Goal: Complete application form

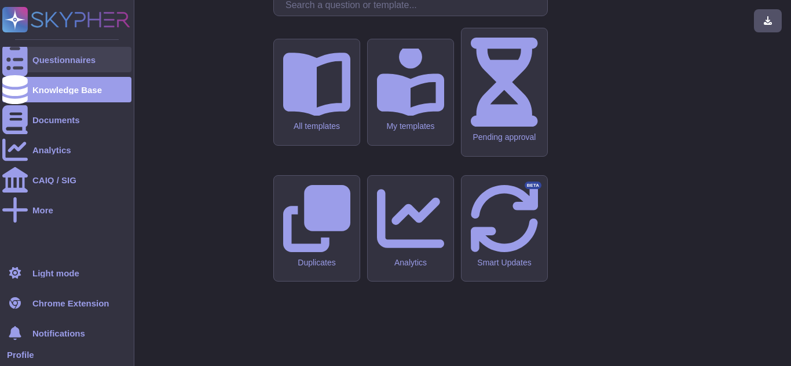
click at [21, 52] on div at bounding box center [14, 59] width 25 height 25
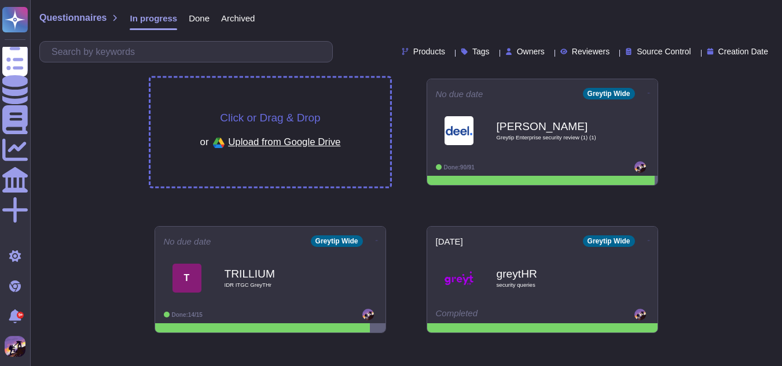
click at [218, 115] on div "Click or Drag & Drop or Upload from Google Drive" at bounding box center [270, 132] width 141 height 40
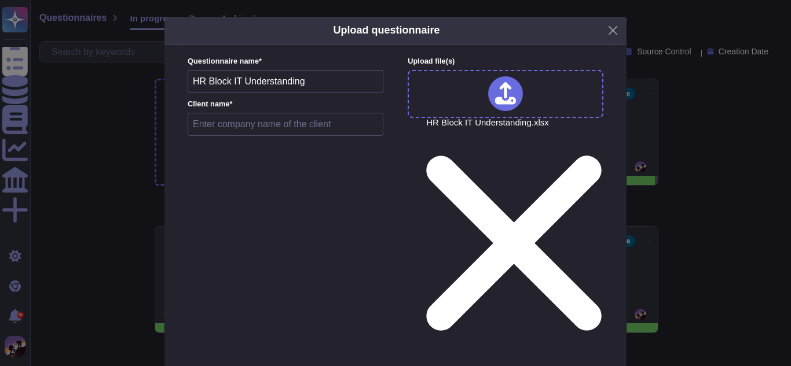
click at [268, 130] on input "text" at bounding box center [286, 124] width 196 height 23
type input "greytHR"
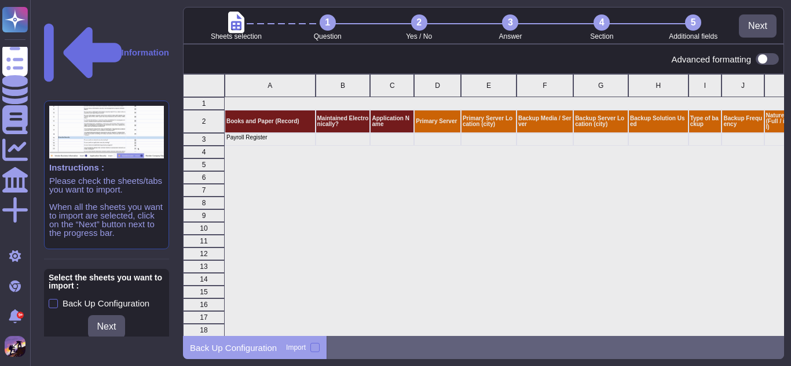
scroll to position [254, 592]
click at [318, 348] on div at bounding box center [314, 347] width 9 height 9
click at [0, 0] on input "Import" at bounding box center [0, 0] width 0 height 0
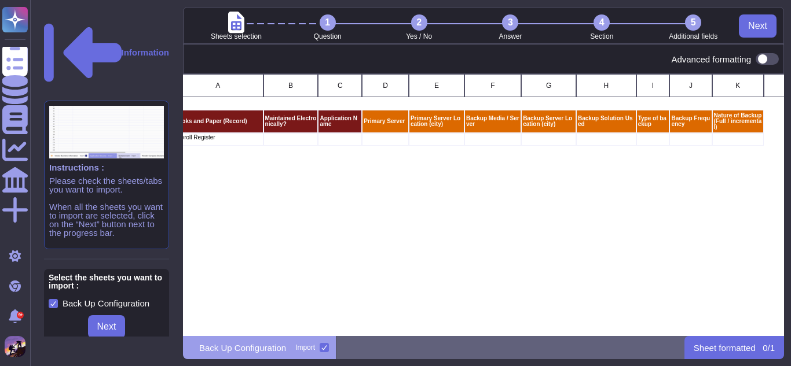
scroll to position [0, 51]
click at [762, 60] on span at bounding box center [766, 59] width 23 height 12
click at [751, 59] on input "checkbox" at bounding box center [751, 59] width 0 height 0
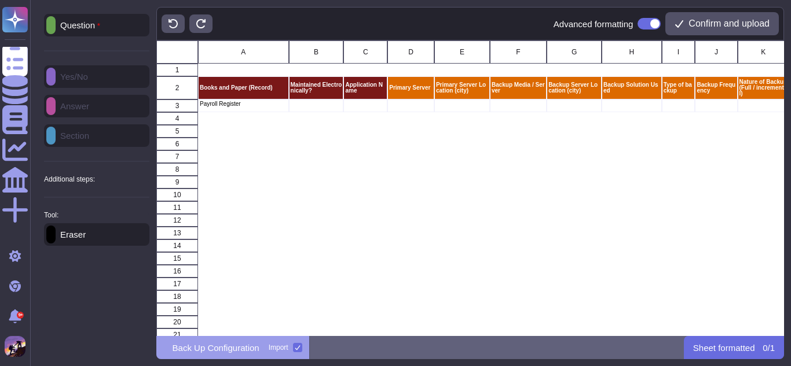
scroll to position [287, 619]
click at [82, 77] on div "Question Yes/No Answer Section Additional steps: Sub-Question Documents Instruc…" at bounding box center [96, 130] width 105 height 232
click at [49, 107] on div "Question Yes/No Answer Section Additional steps: Sub-Question Documents Instruc…" at bounding box center [96, 130] width 105 height 232
click at [51, 26] on icon at bounding box center [51, 26] width 0 height 0
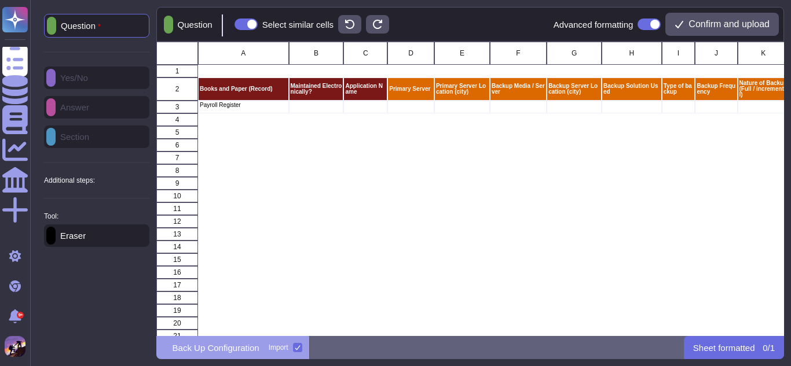
scroll to position [286, 619]
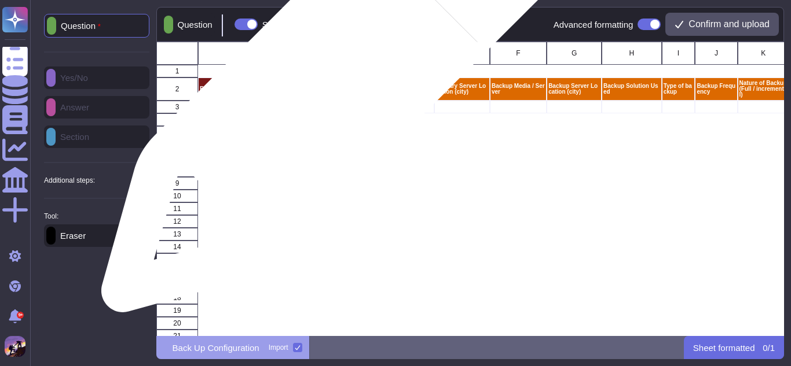
click at [326, 89] on p "Maintained Electronically?" at bounding box center [316, 89] width 52 height 12
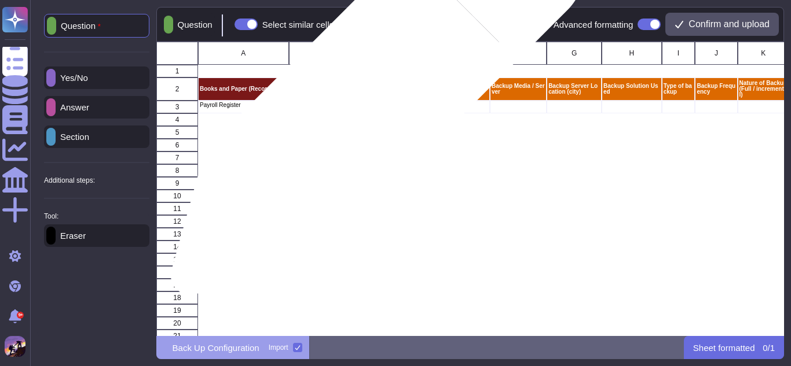
click at [373, 94] on p "Application Name" at bounding box center [365, 89] width 41 height 12
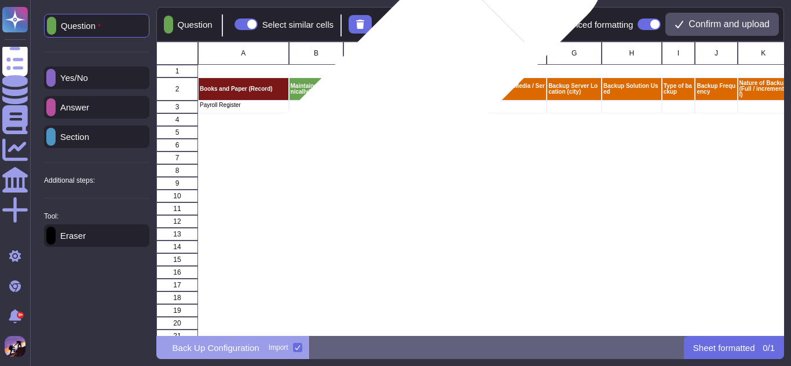
click at [410, 91] on p "Primary Server" at bounding box center [410, 89] width 43 height 6
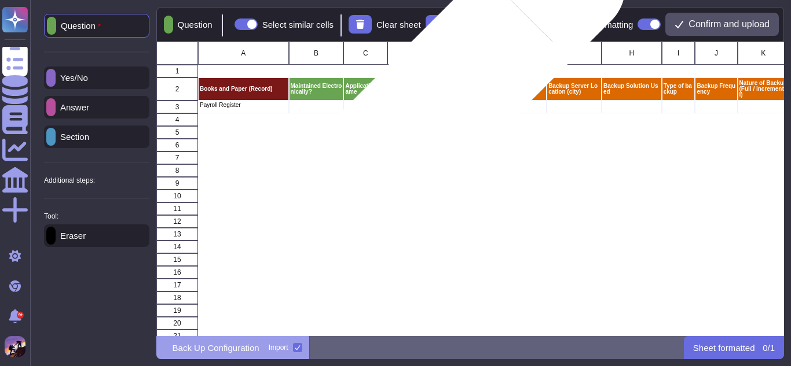
click at [454, 89] on p "Primary Server Location (city)" at bounding box center [462, 89] width 52 height 12
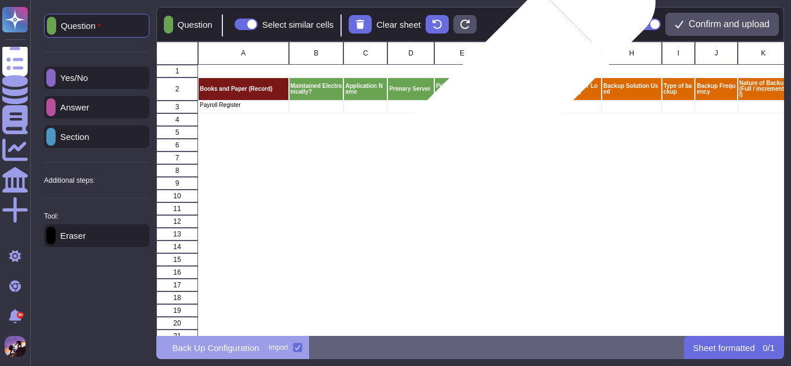
click at [515, 86] on p "Backup Media / Server" at bounding box center [517, 89] width 53 height 12
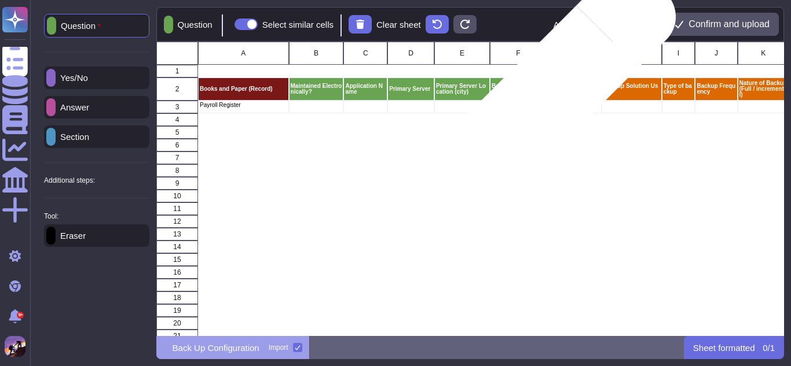
click at [556, 89] on p "Backup Server Location (city)" at bounding box center [574, 89] width 52 height 12
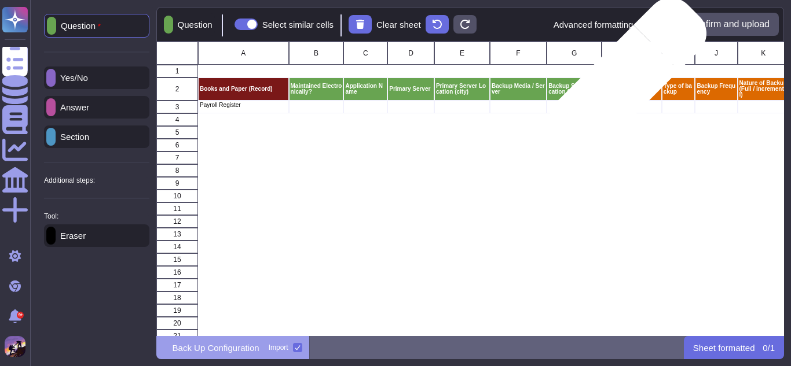
click at [617, 88] on p "Backup Solution Used" at bounding box center [631, 89] width 57 height 12
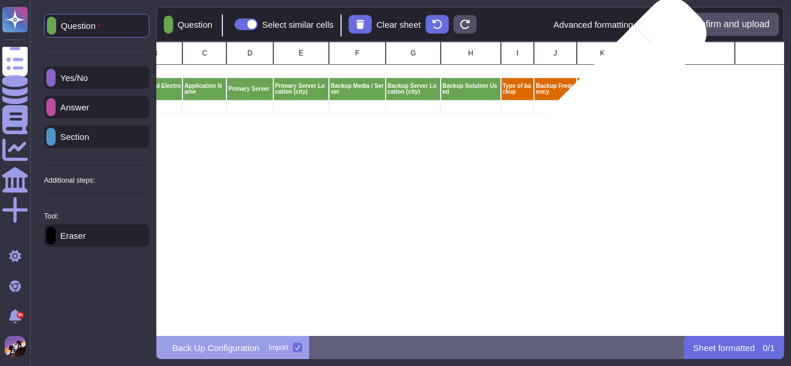
scroll to position [0, 162]
click at [617, 88] on div "A B C D E F G H I J K L M N O P Q R S 1 2 Books and Paper (Record) Maintained E…" at bounding box center [470, 189] width 628 height 295
click at [617, 88] on p "Nature of Backup (Full / incremental)" at bounding box center [601, 88] width 48 height 17
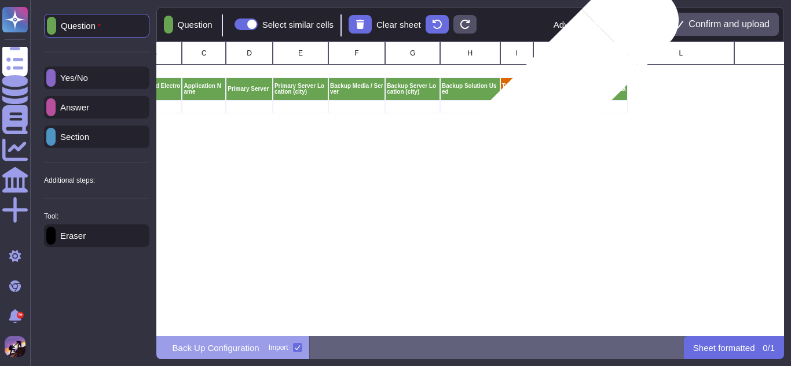
click at [562, 91] on p "Backup Frequency" at bounding box center [554, 89] width 39 height 12
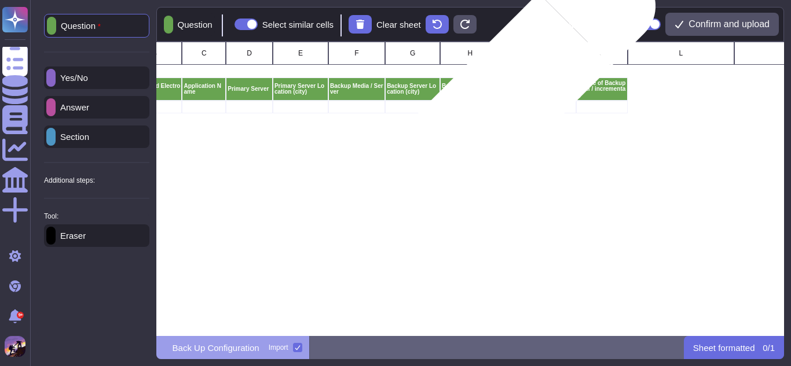
click at [515, 90] on p "Type of backup" at bounding box center [516, 89] width 30 height 12
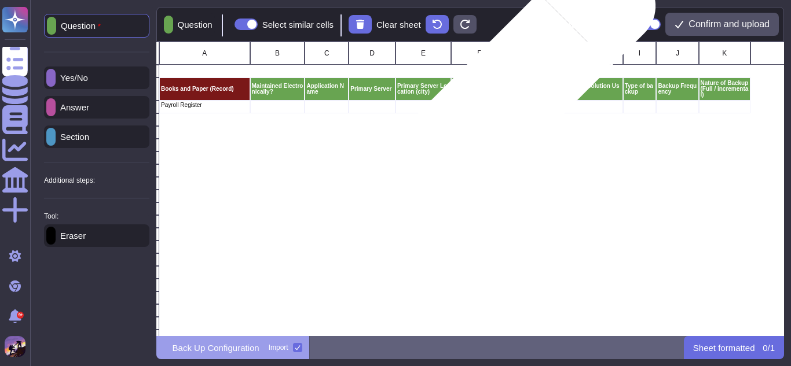
scroll to position [0, 38]
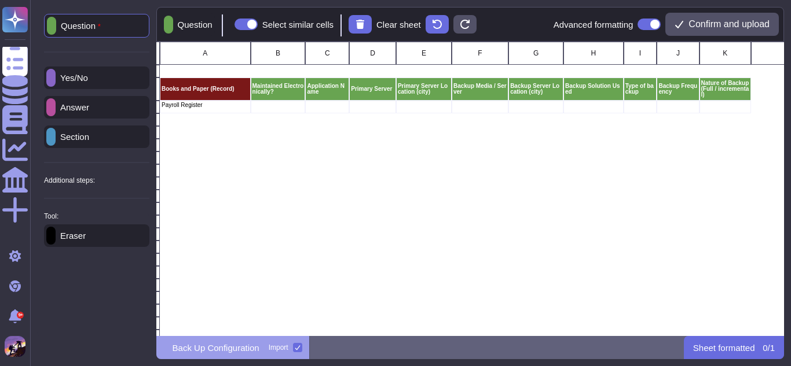
click at [89, 107] on p "Answer" at bounding box center [73, 107] width 34 height 9
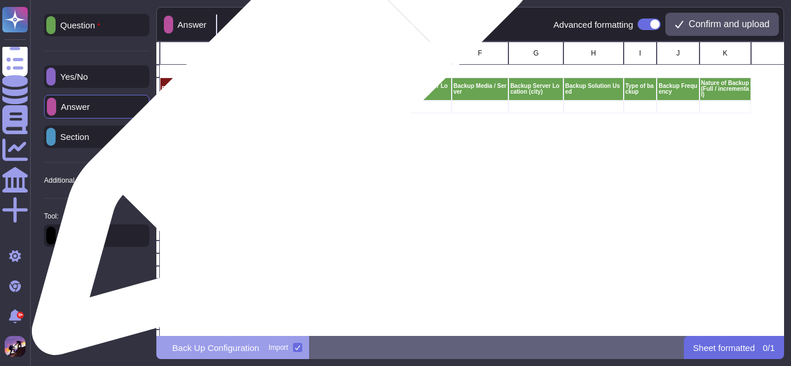
click at [280, 108] on div "grid" at bounding box center [277, 107] width 55 height 13
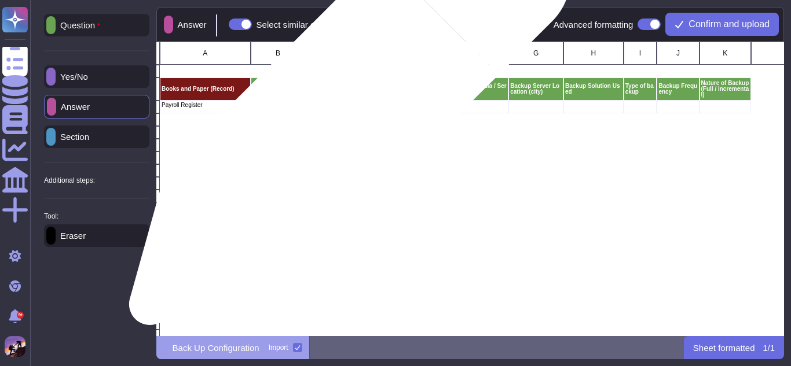
click at [345, 111] on div "grid" at bounding box center [327, 107] width 44 height 13
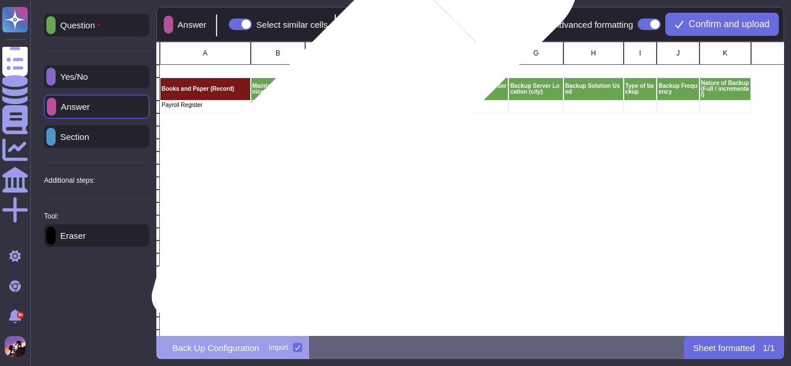
click at [360, 110] on div "grid" at bounding box center [372, 107] width 47 height 13
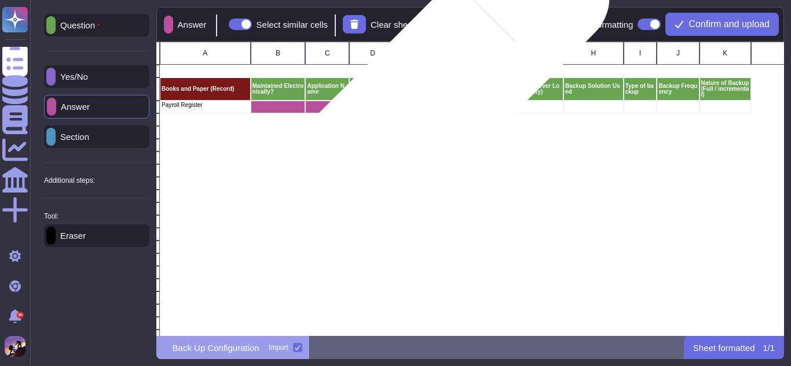
click at [423, 108] on div "grid" at bounding box center [424, 107] width 56 height 13
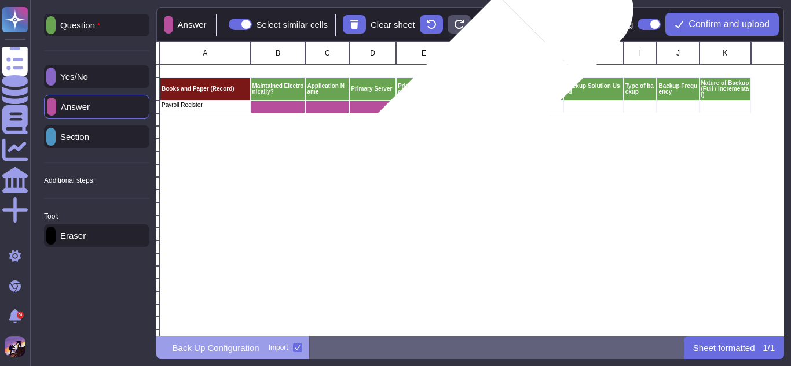
click at [471, 107] on div "grid" at bounding box center [480, 107] width 57 height 13
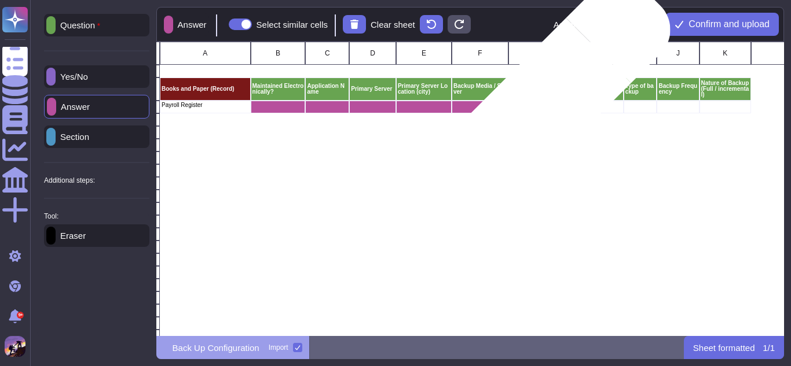
click at [545, 105] on div "grid" at bounding box center [535, 107] width 55 height 13
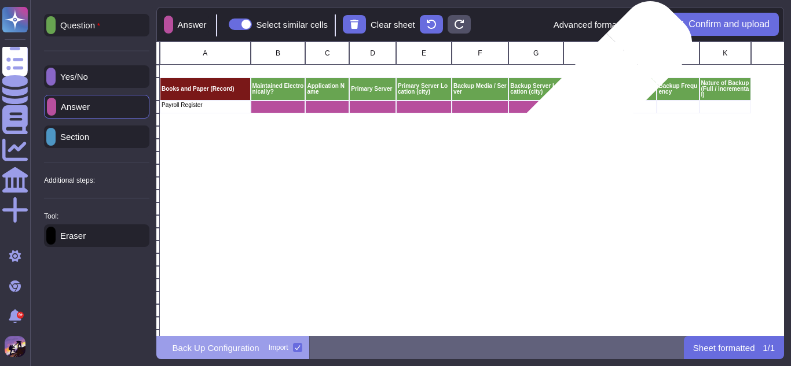
click at [588, 106] on div "grid" at bounding box center [593, 107] width 60 height 13
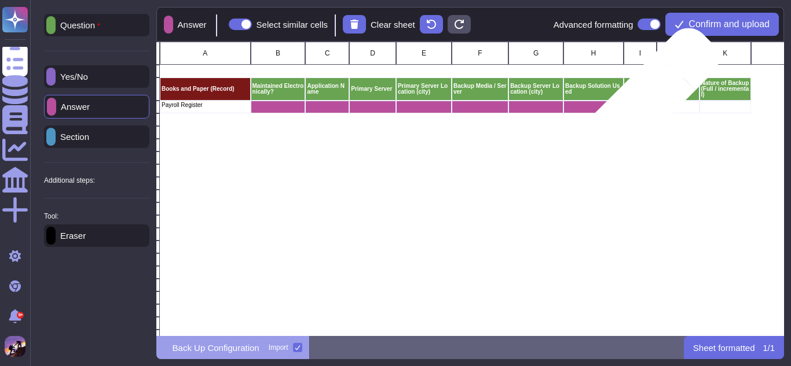
click at [642, 106] on div "grid" at bounding box center [640, 107] width 34 height 13
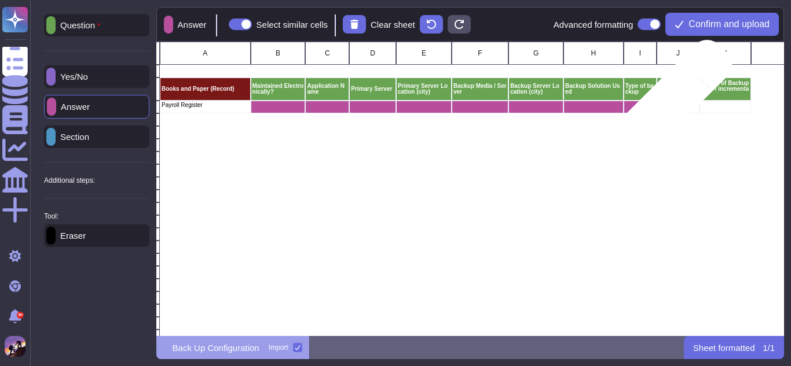
click at [668, 105] on div "grid" at bounding box center [677, 107] width 42 height 13
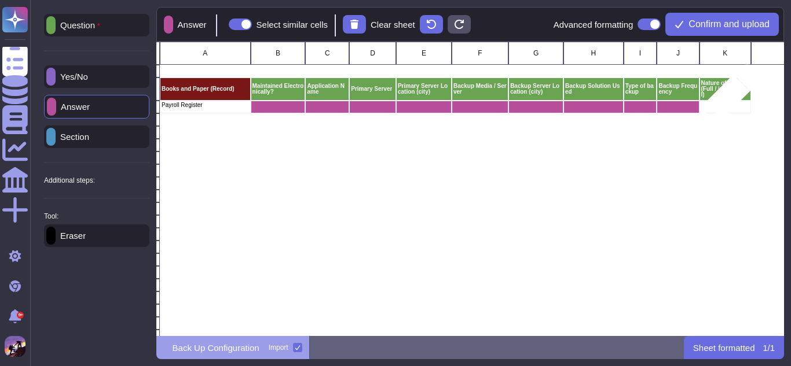
click at [724, 101] on div "grid" at bounding box center [725, 107] width 52 height 13
click at [700, 20] on span "Confirm and upload" at bounding box center [728, 24] width 81 height 9
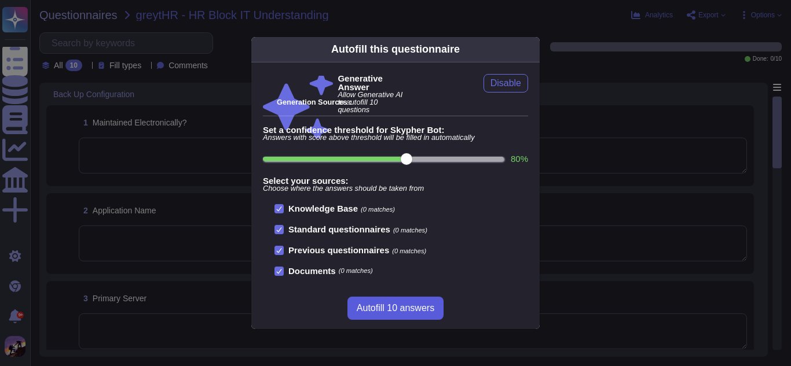
click at [416, 298] on button "Autofill 10 answers" at bounding box center [395, 308] width 96 height 23
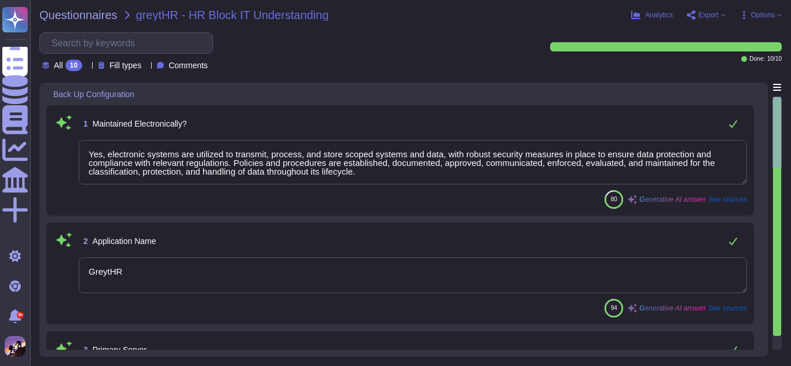
type textarea "Yes, electronic systems are utilized to transmit, process, and store scoped sys…"
type textarea "GreytHR"
type textarea "The primary server of the GreytHR application is located in [GEOGRAPHIC_DATA], …"
type textarea "The primary server location is [GEOGRAPHIC_DATA]."
type textarea "Our backup media and server infrastructure includes the following components: 1…"
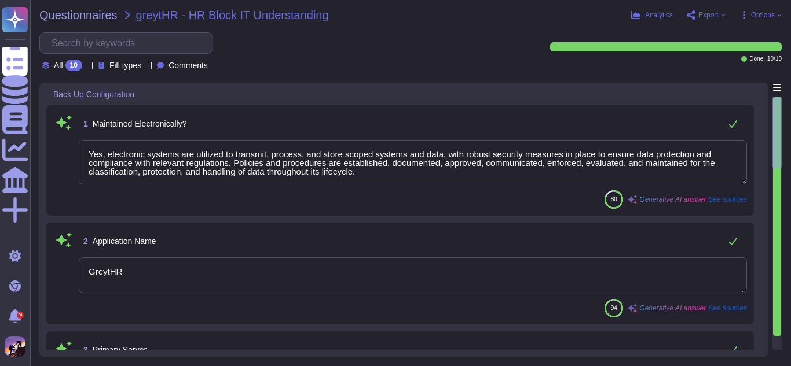
click at [387, 178] on textarea "Yes, electronic systems are utilized to transmit, process, and store scoped sys…" at bounding box center [413, 162] width 668 height 45
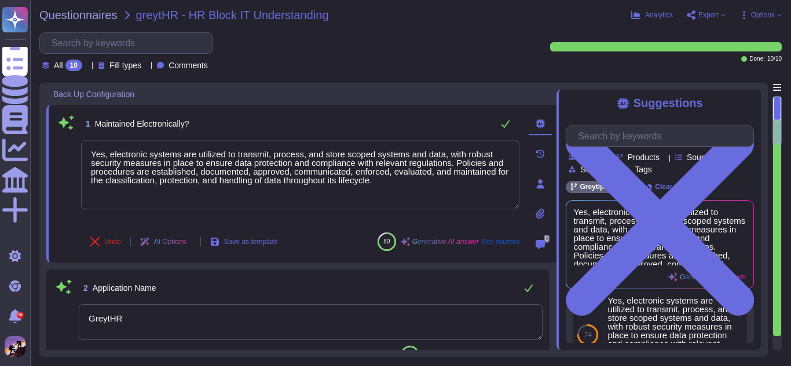
scroll to position [101, 0]
click at [288, 309] on textarea "GreytHR" at bounding box center [311, 322] width 464 height 36
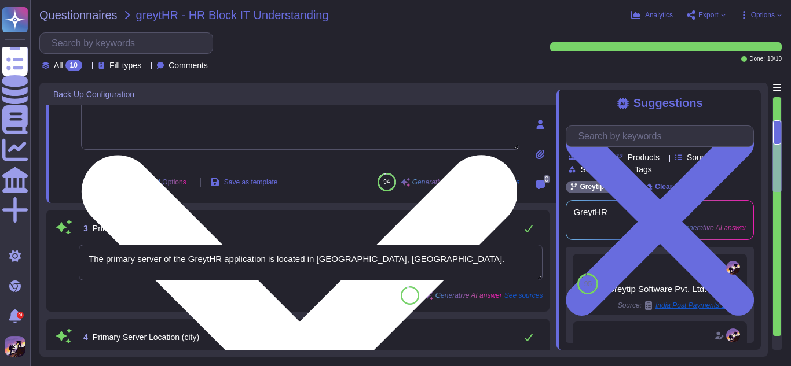
scroll to position [178, 0]
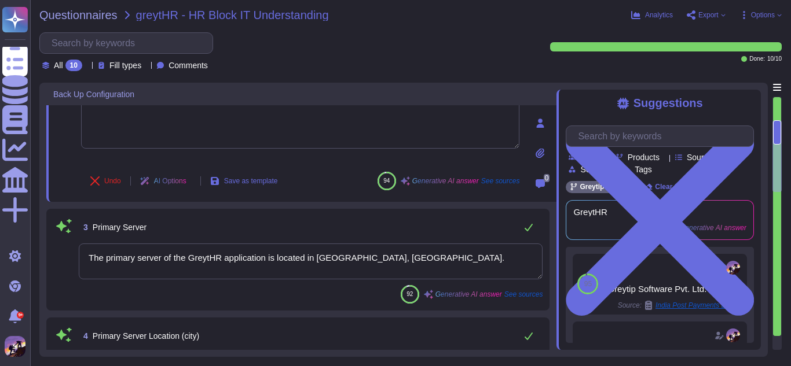
click at [422, 271] on textarea "The primary server of the GreytHR application is located in [GEOGRAPHIC_DATA], …" at bounding box center [311, 262] width 464 height 36
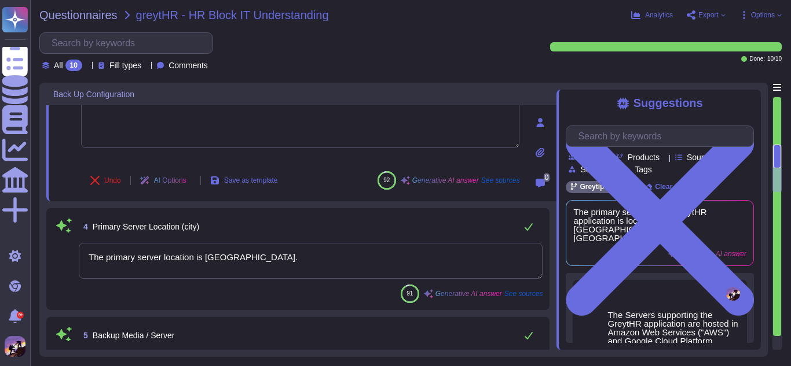
type textarea "- For [DEMOGRAPHIC_DATA] customers, the backup server is located in [GEOGRAPHIC…"
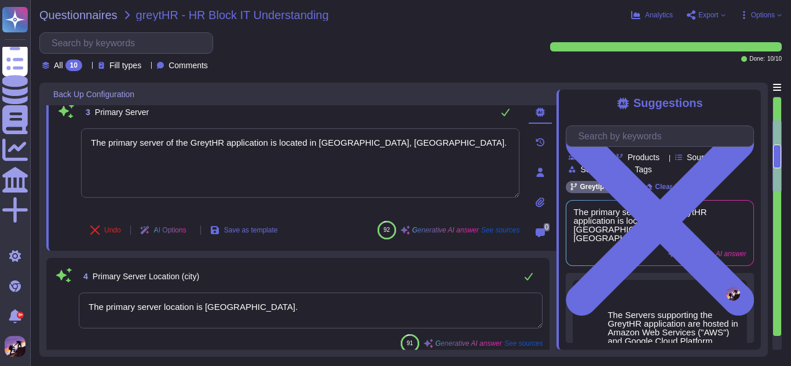
scroll to position [204, 0]
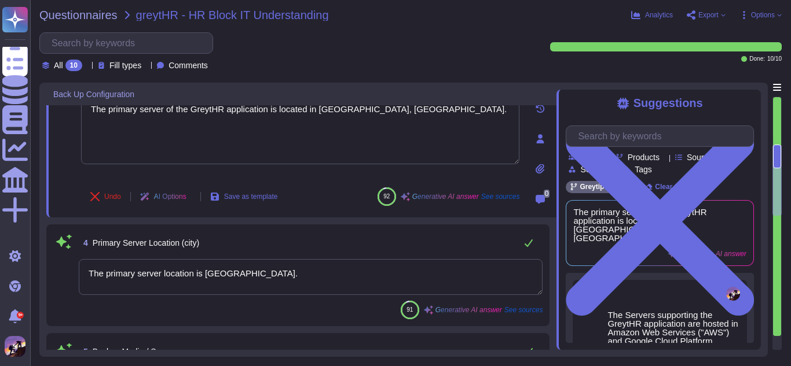
type textarea "- For [DEMOGRAPHIC_DATA] customers, the backup server is located in [GEOGRAPHIC…"
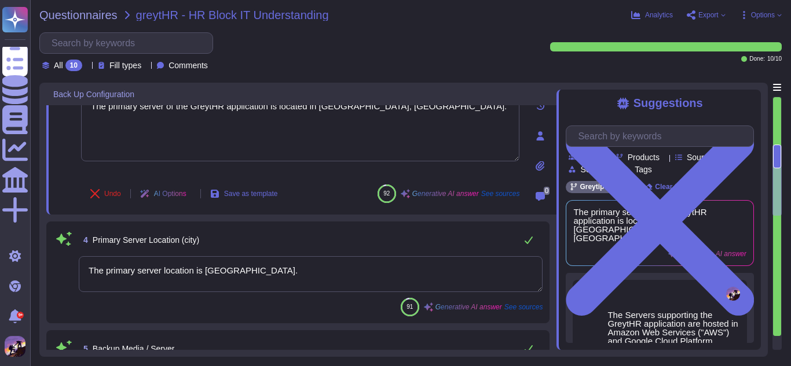
type textarea "Our backup solution utilizes AWS (Amazon Web Services) and GCP (Google Cloud Pl…"
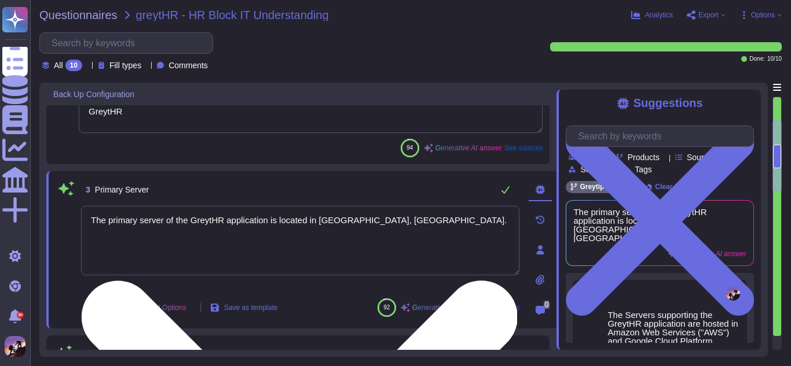
scroll to position [161, 0]
click at [402, 230] on textarea "The primary server of the GreytHR application is located in [GEOGRAPHIC_DATA], …" at bounding box center [300, 240] width 438 height 69
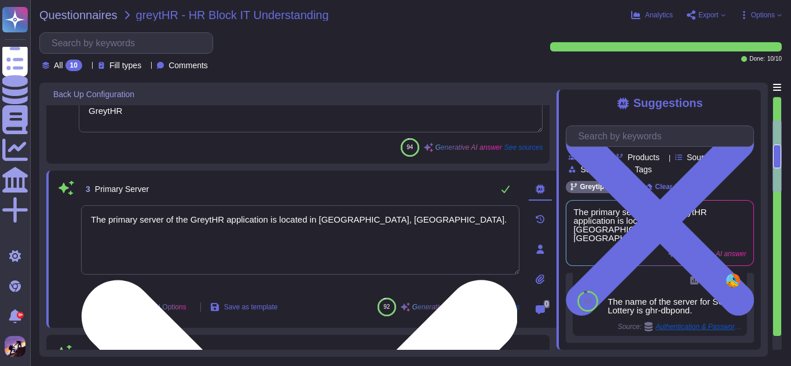
scroll to position [496, 0]
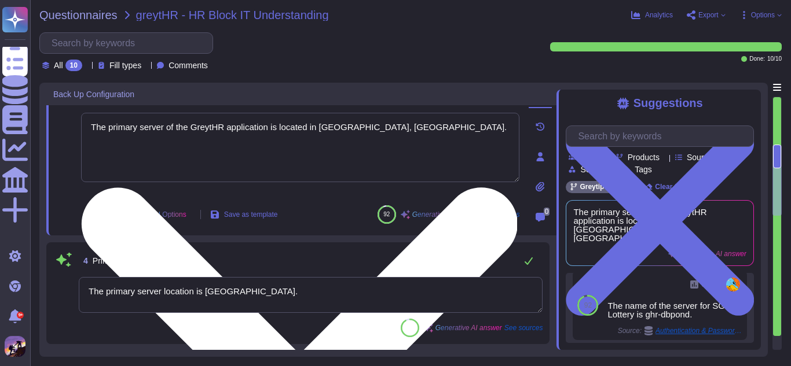
type textarea "- For [DEMOGRAPHIC_DATA] customers, the backup server is located in [GEOGRAPHIC…"
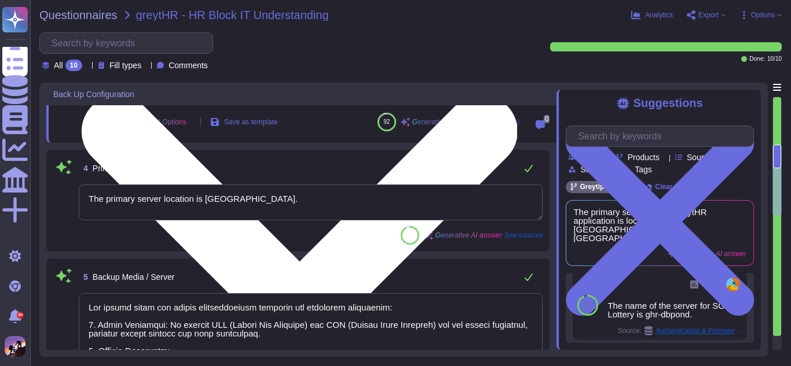
type textarea "Our backup solution utilizes AWS (Amazon Web Services) and GCP (Google Cloud Pl…"
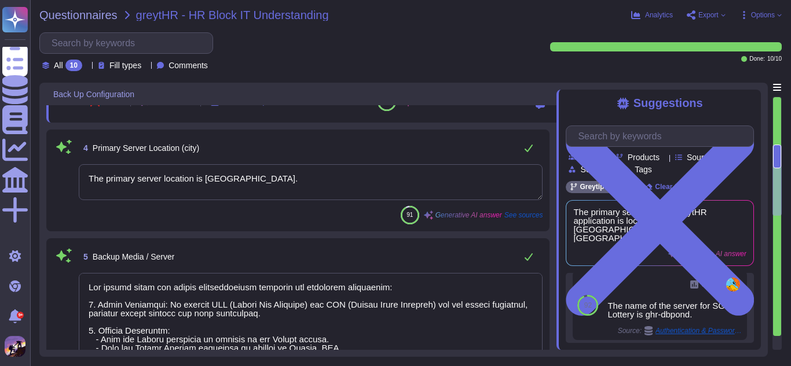
scroll to position [367, 0]
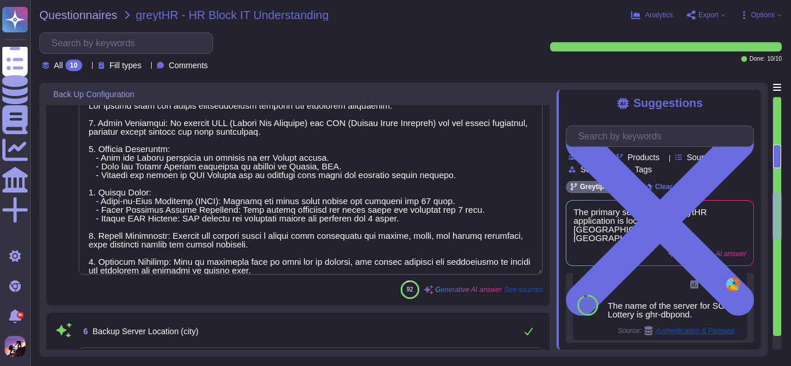
type textarea "The types of backups at GreytHR include: 1. Point-in-Time Recovery (PITR): Back…"
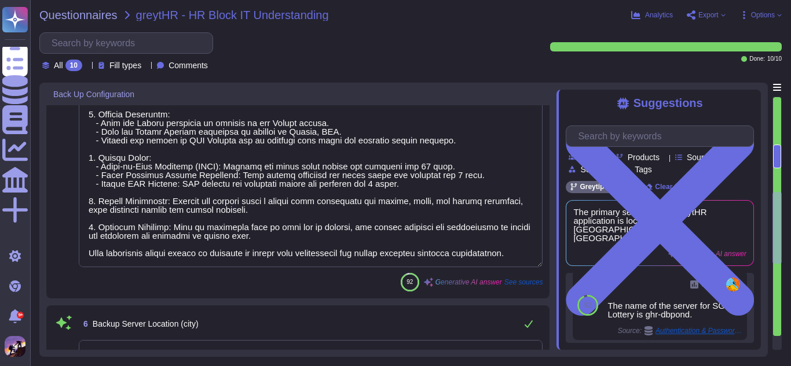
type textarea "The backup frequency is as follows: 1. Point-in-Time Recovery (PITR) backups: E…"
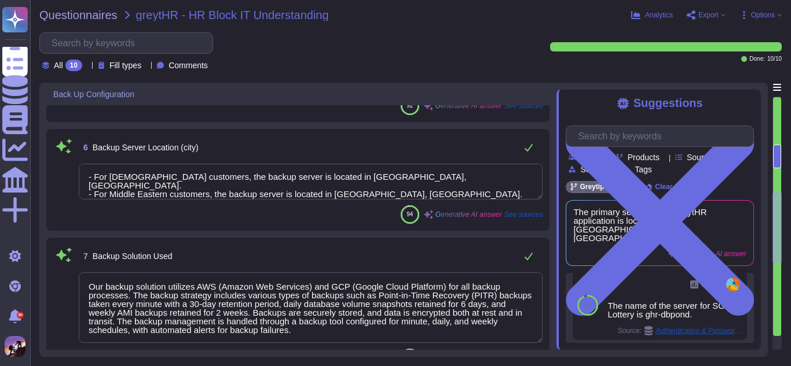
scroll to position [1, 0]
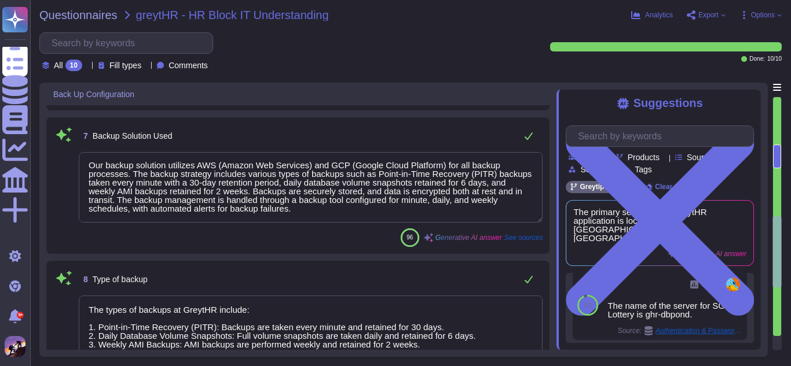
type textarea "The nature of the backup includes both Full and Incremental backups. Full backu…"
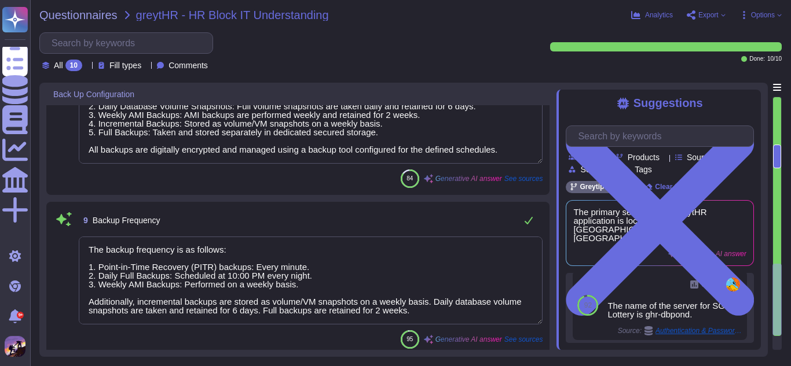
scroll to position [1154, 0]
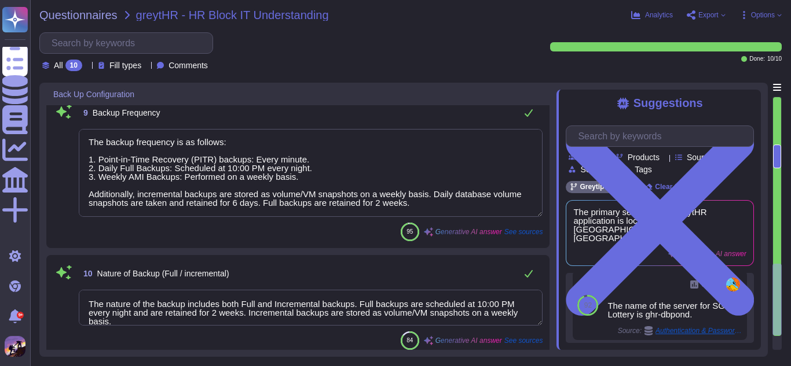
type textarea "- For [DEMOGRAPHIC_DATA] customers, the backup server is located in [GEOGRAPHIC…"
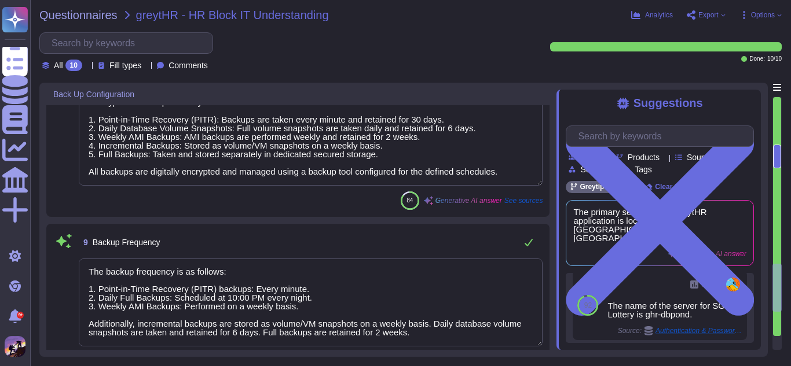
type textarea "- For [DEMOGRAPHIC_DATA] customers, the backup server is located in [GEOGRAPHIC…"
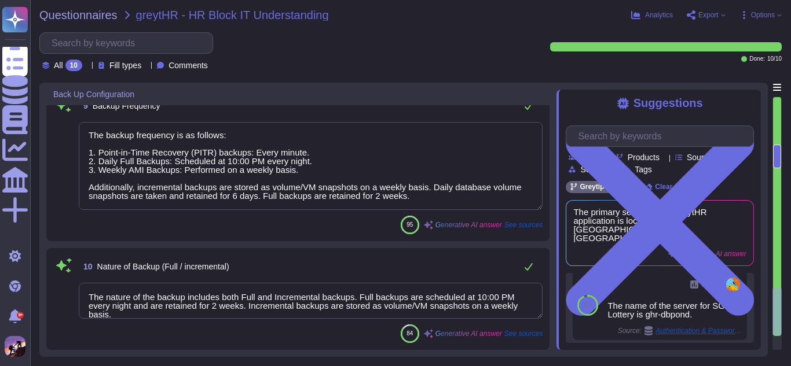
click at [215, 298] on textarea "The nature of the backup includes both Full and Incremental backups. Full backu…" at bounding box center [311, 301] width 464 height 36
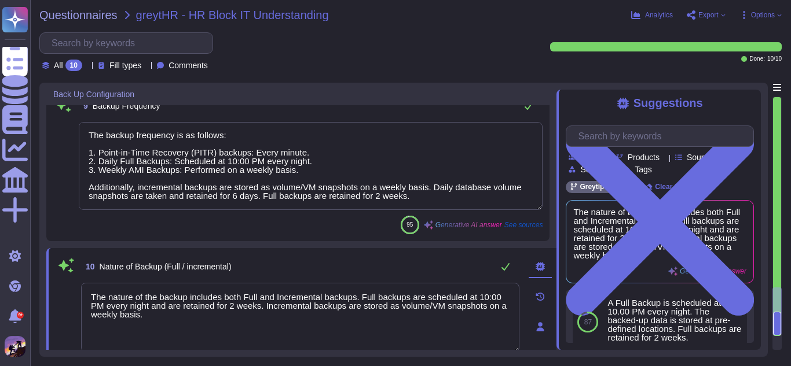
scroll to position [0, 0]
click at [220, 175] on textarea "The backup frequency is as follows: 1. Point-in-Time Recovery (PITR) backups: E…" at bounding box center [311, 166] width 464 height 88
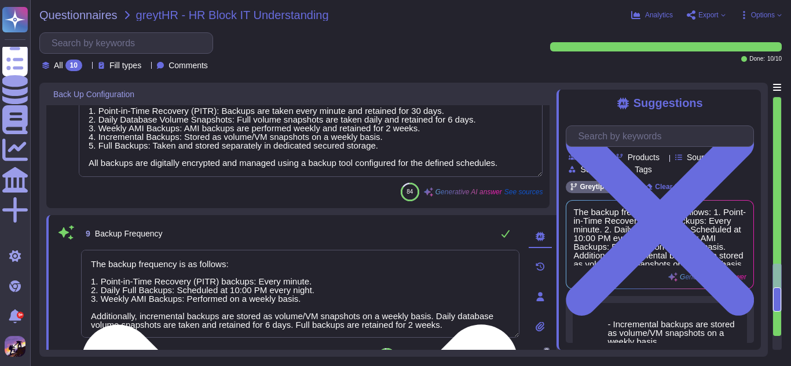
type textarea "- For [DEMOGRAPHIC_DATA] customers, the backup server is located in [GEOGRAPHIC…"
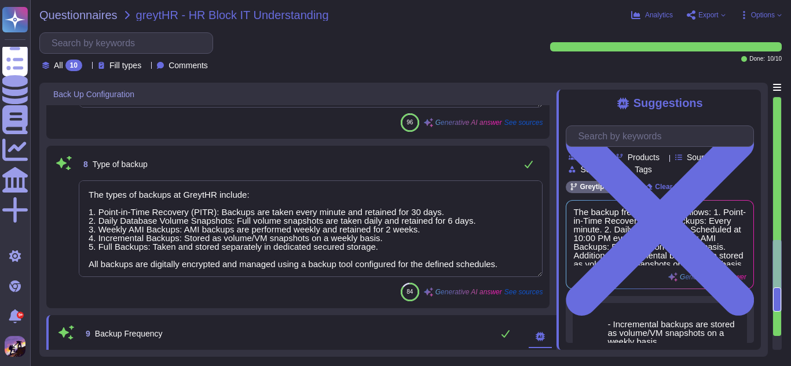
scroll to position [966, 0]
type textarea "Our backup media and server infrastructure includes the following components: 1…"
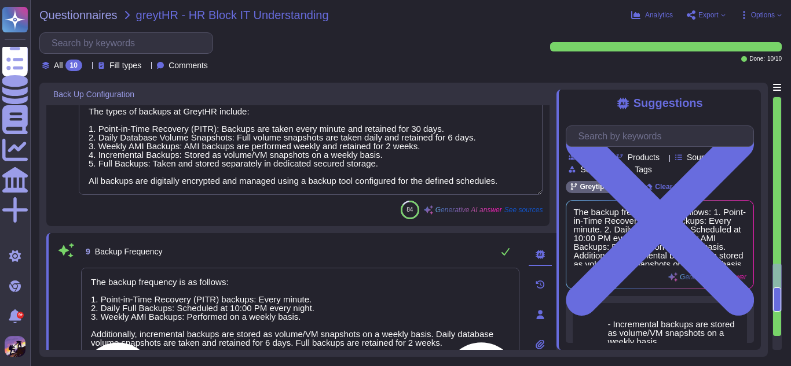
scroll to position [1039, 0]
type textarea "- For [DEMOGRAPHIC_DATA] customers, the backup server is located in [GEOGRAPHIC…"
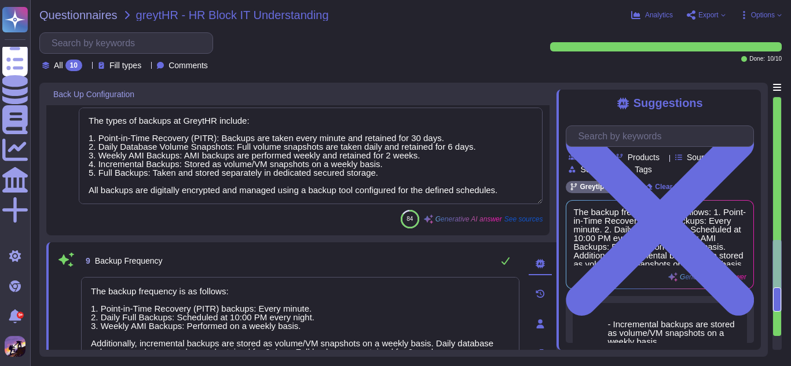
type textarea "Our backup media and server infrastructure includes the following components: 1…"
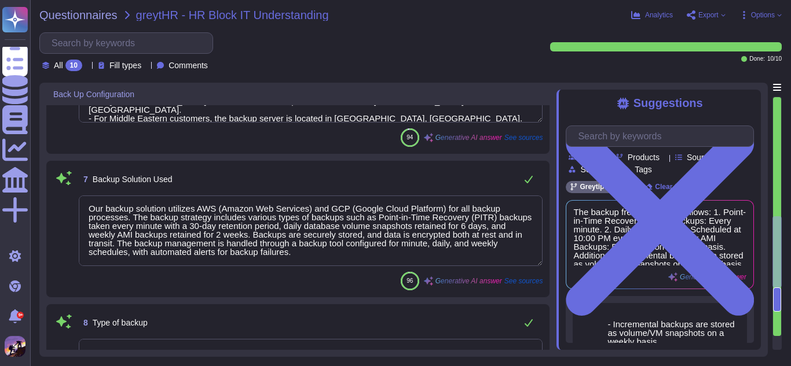
scroll to position [0, 0]
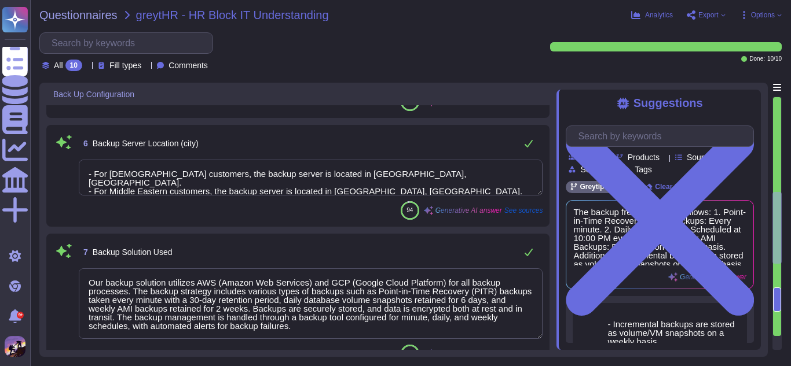
type textarea "The primary server location is [GEOGRAPHIC_DATA]."
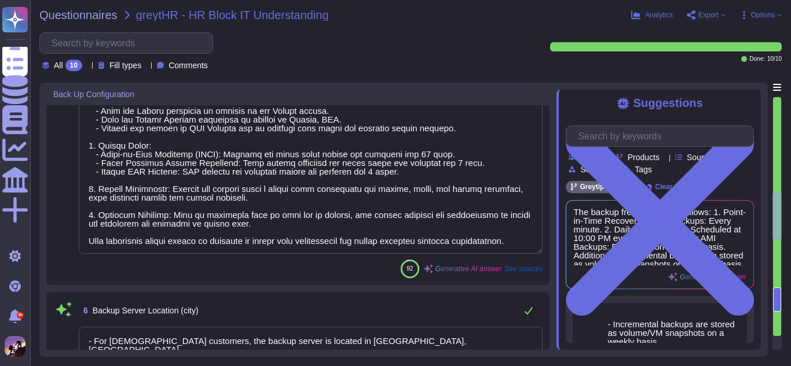
type textarea "The primary server of the GreytHR application is located in [GEOGRAPHIC_DATA], …"
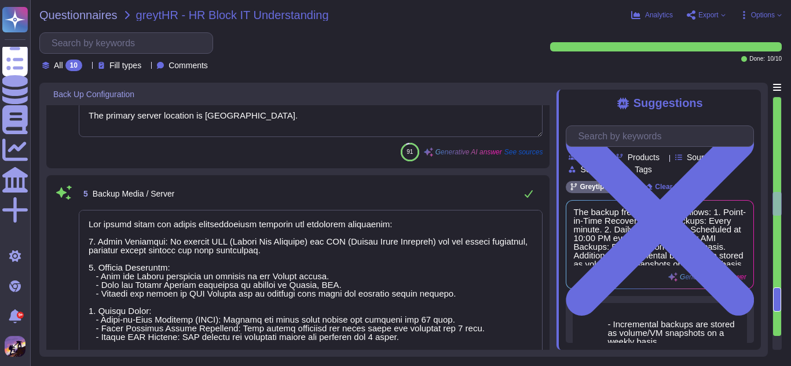
type textarea "GreytHR"
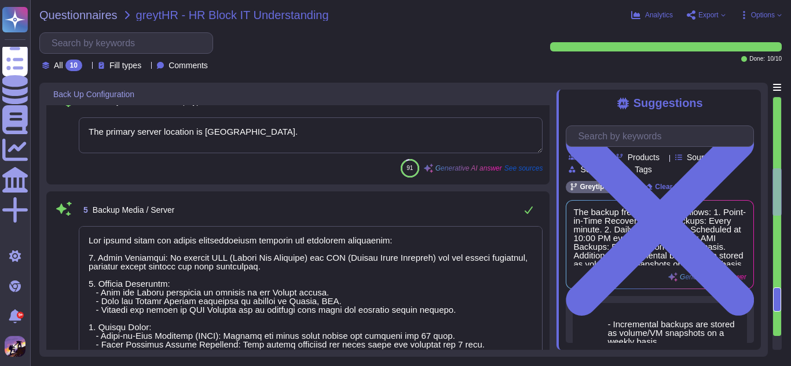
type textarea "Yes, electronic systems are utilized to transmit, process, and store scoped sys…"
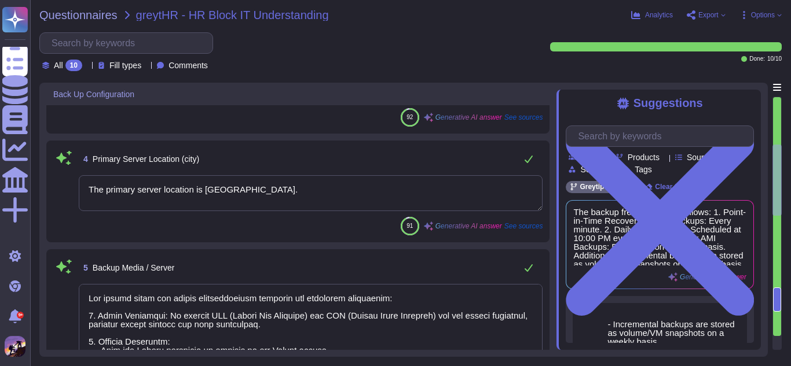
scroll to position [233, 0]
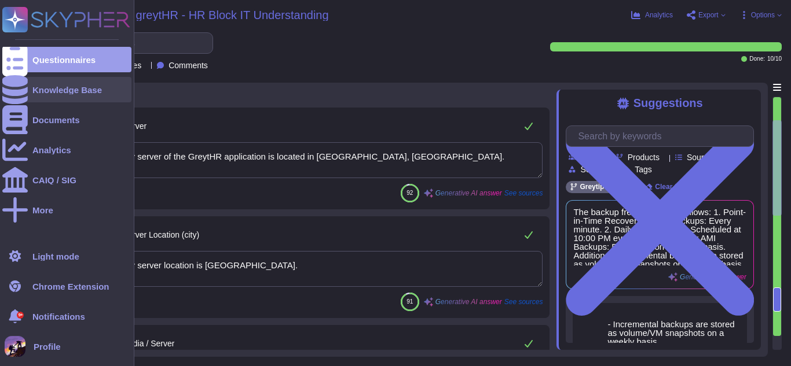
click at [28, 85] on div "Knowledge Base" at bounding box center [66, 89] width 129 height 25
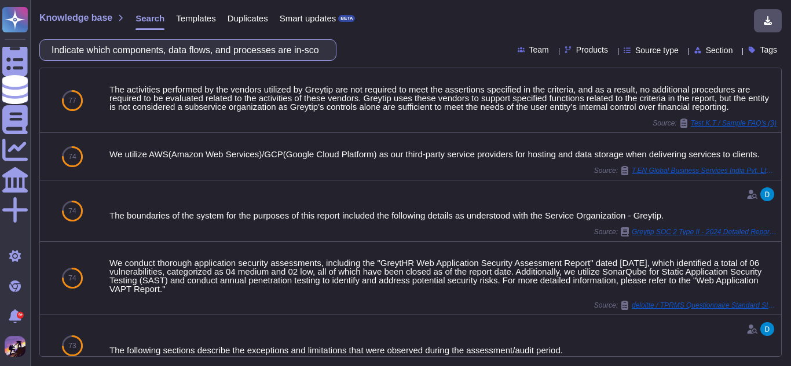
click at [252, 52] on input "Indicate which components, data flows, and processes are in-scope versus out-of…" at bounding box center [185, 50] width 278 height 20
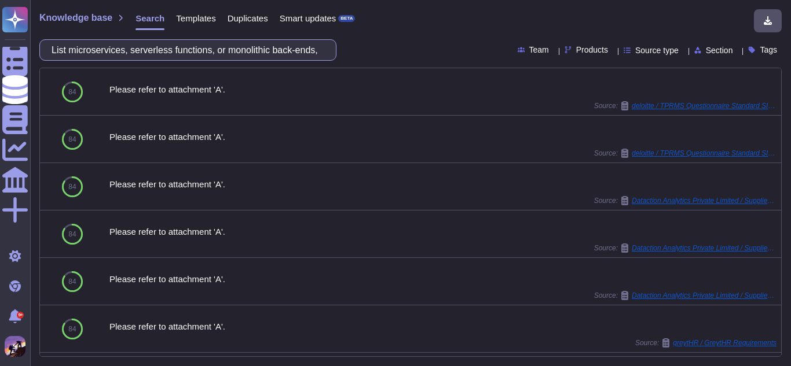
click at [320, 50] on input "List microservices, serverless functions, or monolithic back-ends, with notes o…" at bounding box center [185, 50] width 278 height 20
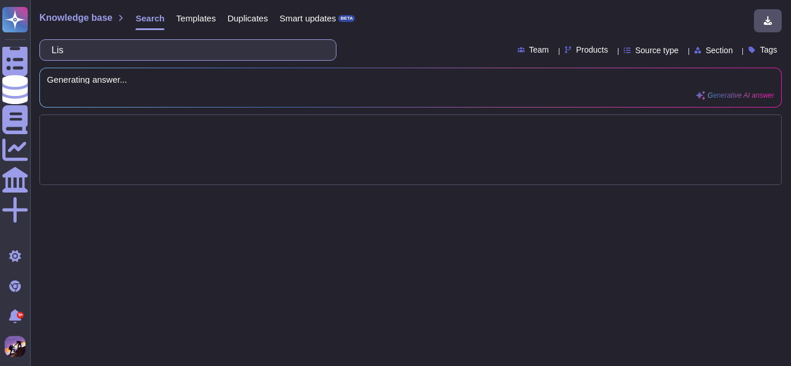
type input "Li"
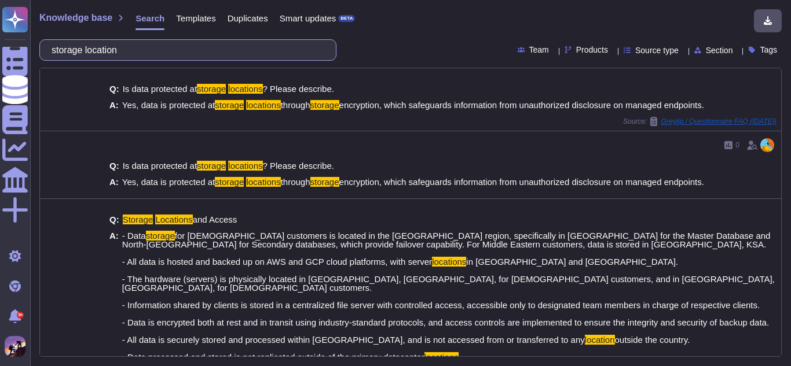
click at [206, 50] on input "storage location" at bounding box center [185, 50] width 278 height 20
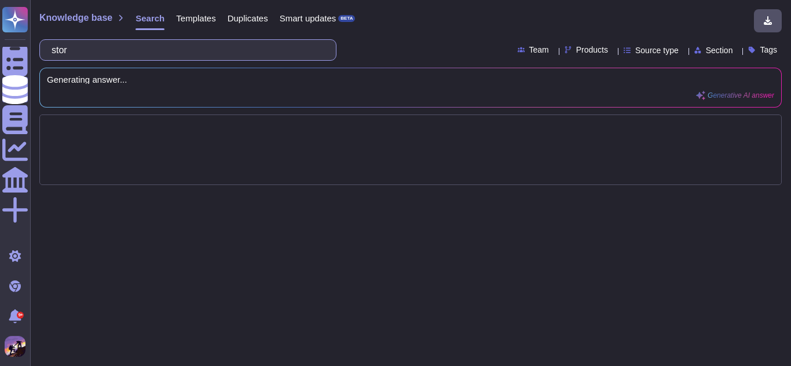
type input "sto"
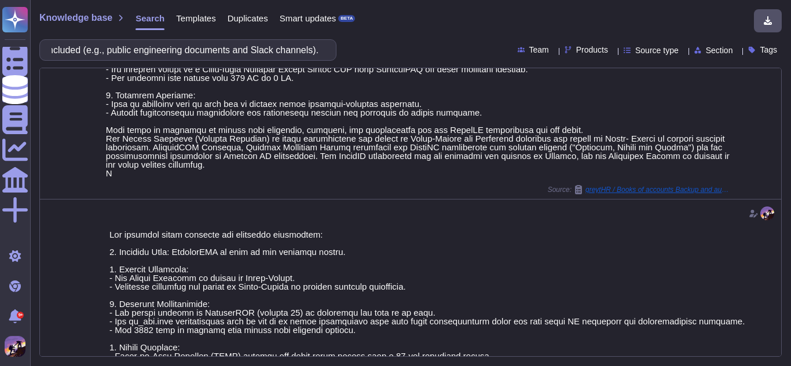
scroll to position [339, 0]
